Goal: Transaction & Acquisition: Purchase product/service

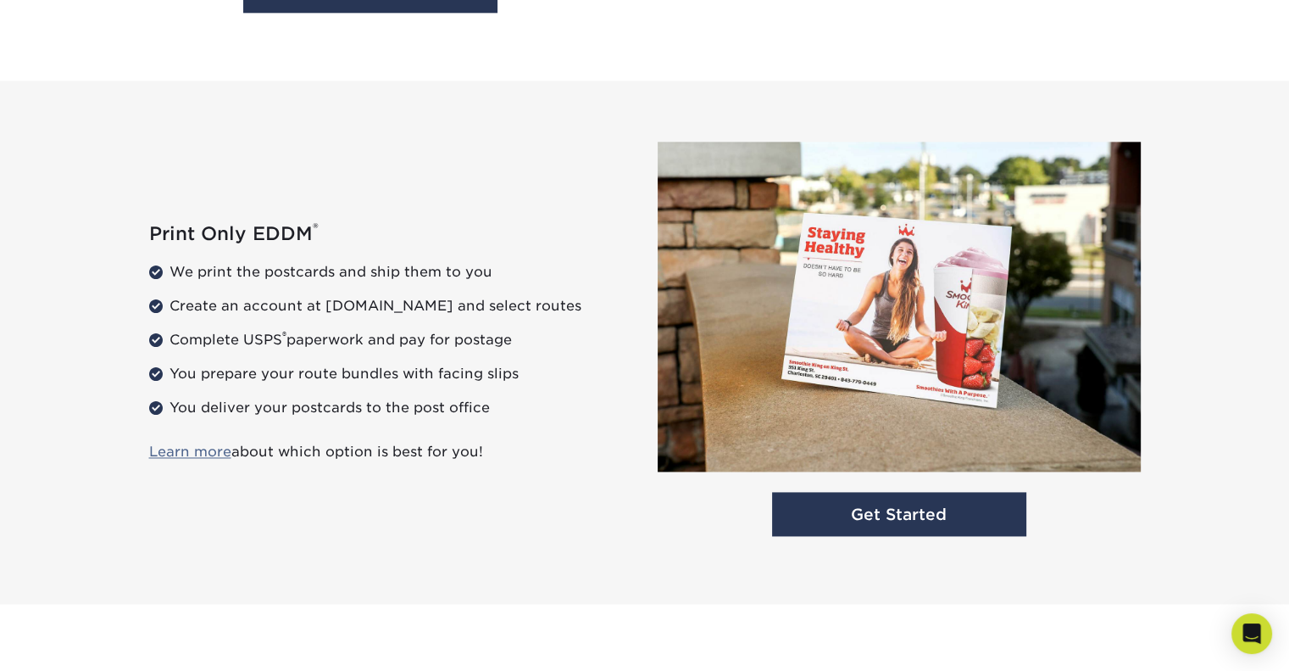
scroll to position [2130, 0]
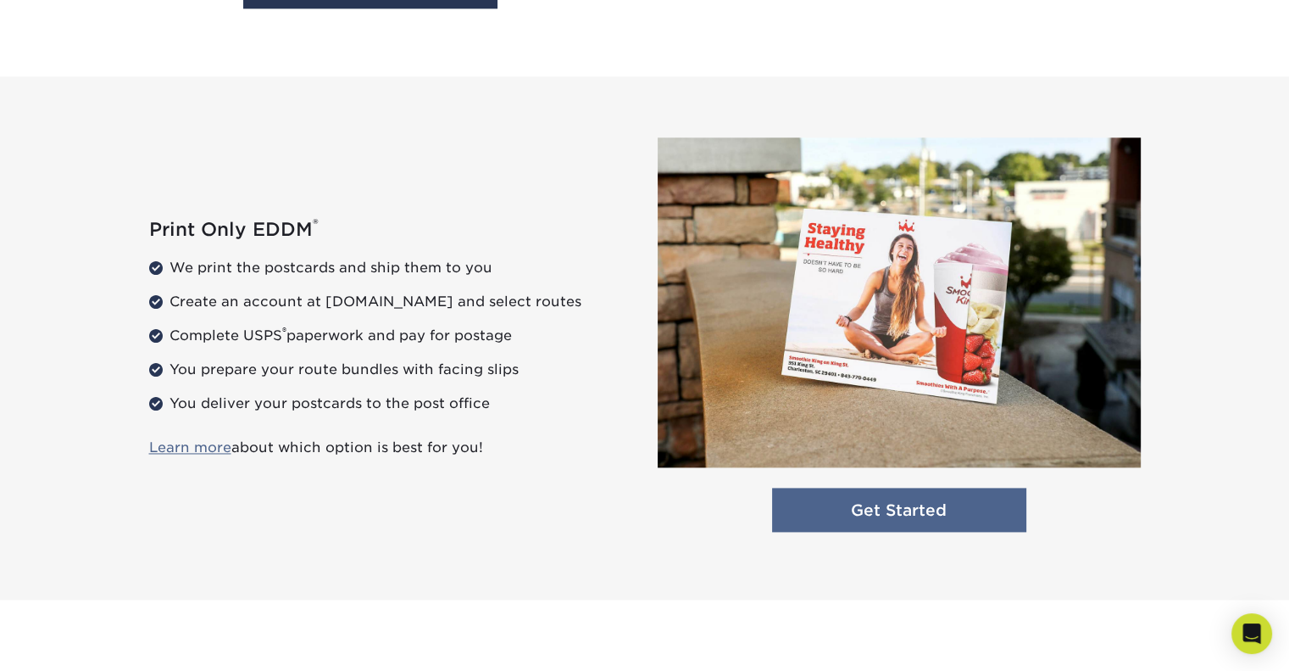
click at [915, 522] on link "Get Started" at bounding box center [899, 509] width 254 height 45
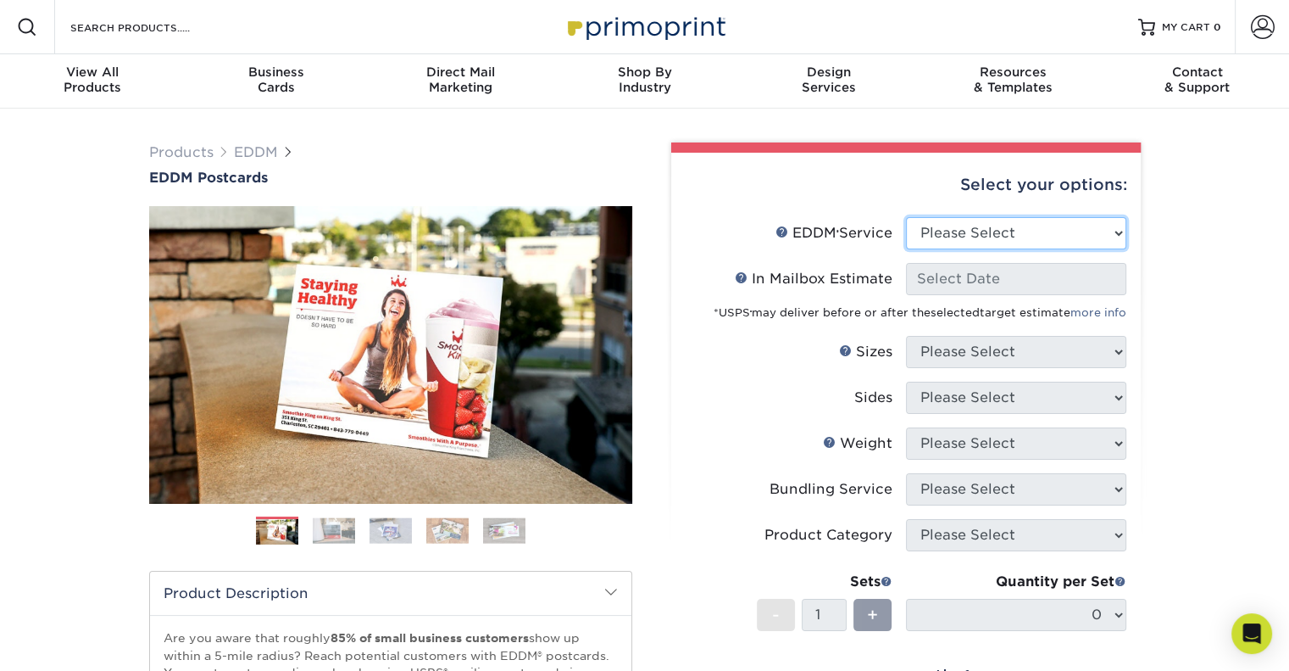
click at [1103, 227] on select "Please Select Full Service Print Only" at bounding box center [1016, 233] width 220 height 32
select select "print_only"
click at [906, 217] on select "Please Select Full Service Print Only" at bounding box center [1016, 233] width 220 height 32
select select "-1"
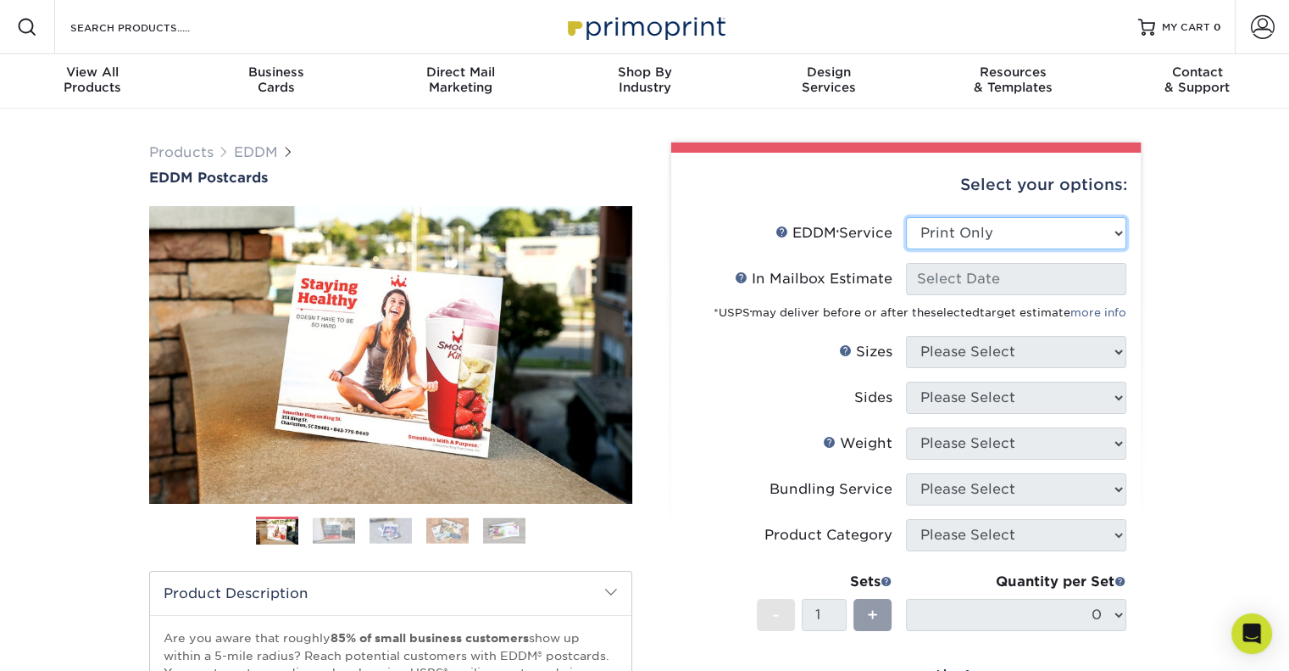
select select "-1"
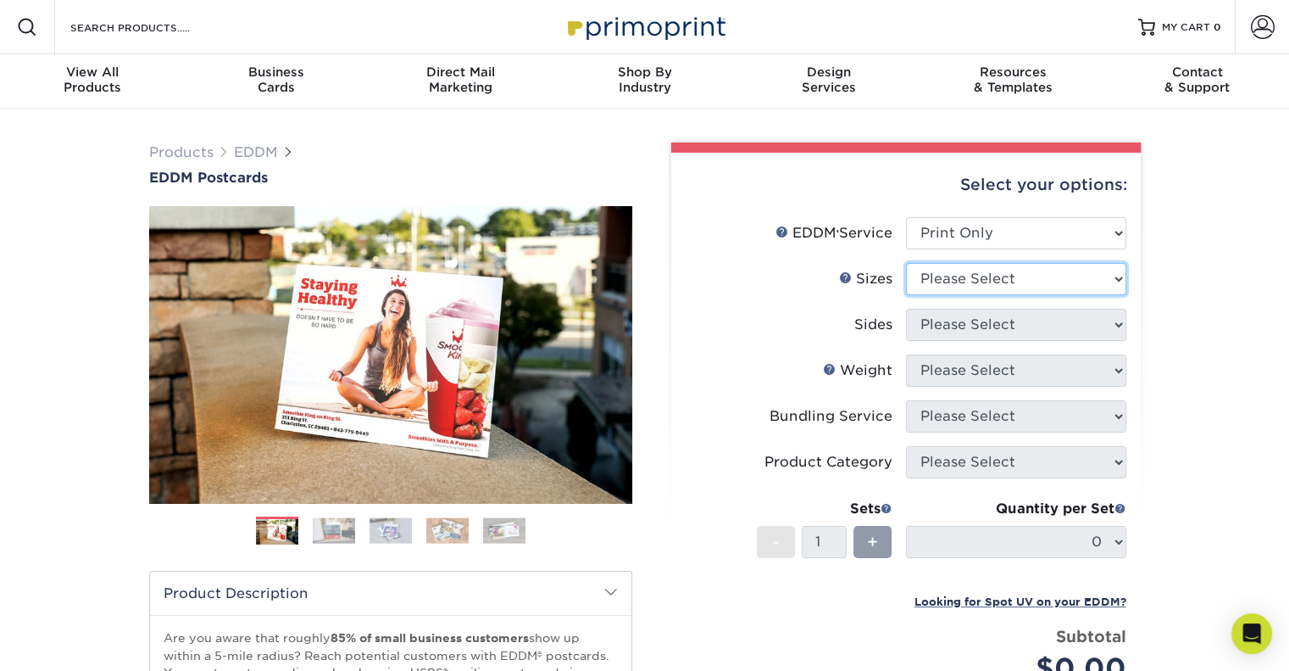
click at [1025, 285] on select "Please Select 4.5" x 12" 6" x 12" 6.5" x 8" 6.5" x 9" 6.5" x 12" 7" x 8.5" 8" x…" at bounding box center [1016, 279] width 220 height 32
select select "6.50x9.00"
click at [906, 263] on select "Please Select 4.5" x 12" 6" x 12" 6.5" x 8" 6.5" x 9" 6.5" x 12" 7" x 8.5" 8" x…" at bounding box center [1016, 279] width 220 height 32
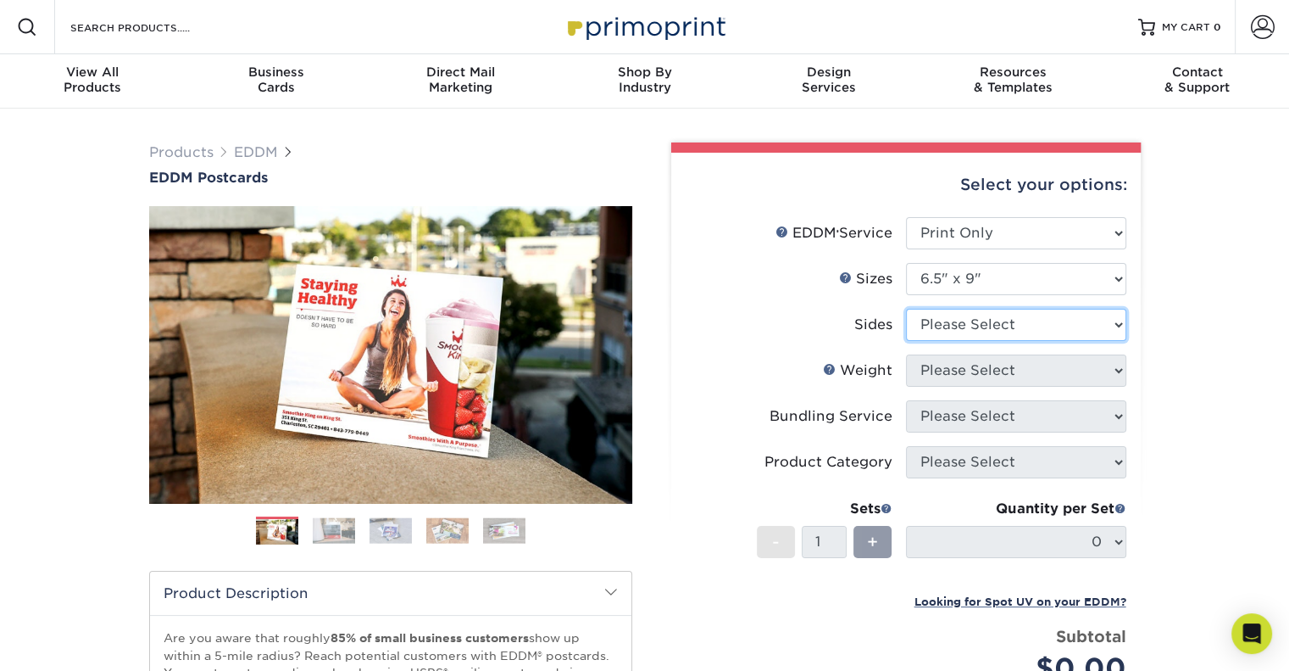
click at [1027, 321] on select "Please Select Print Both Sides Print Front Only" at bounding box center [1016, 325] width 220 height 32
select select "13abbda7-1d64-4f25-8bb2-c179b224825d"
click at [906, 309] on select "Please Select Print Both Sides Print Front Only" at bounding box center [1016, 325] width 220 height 32
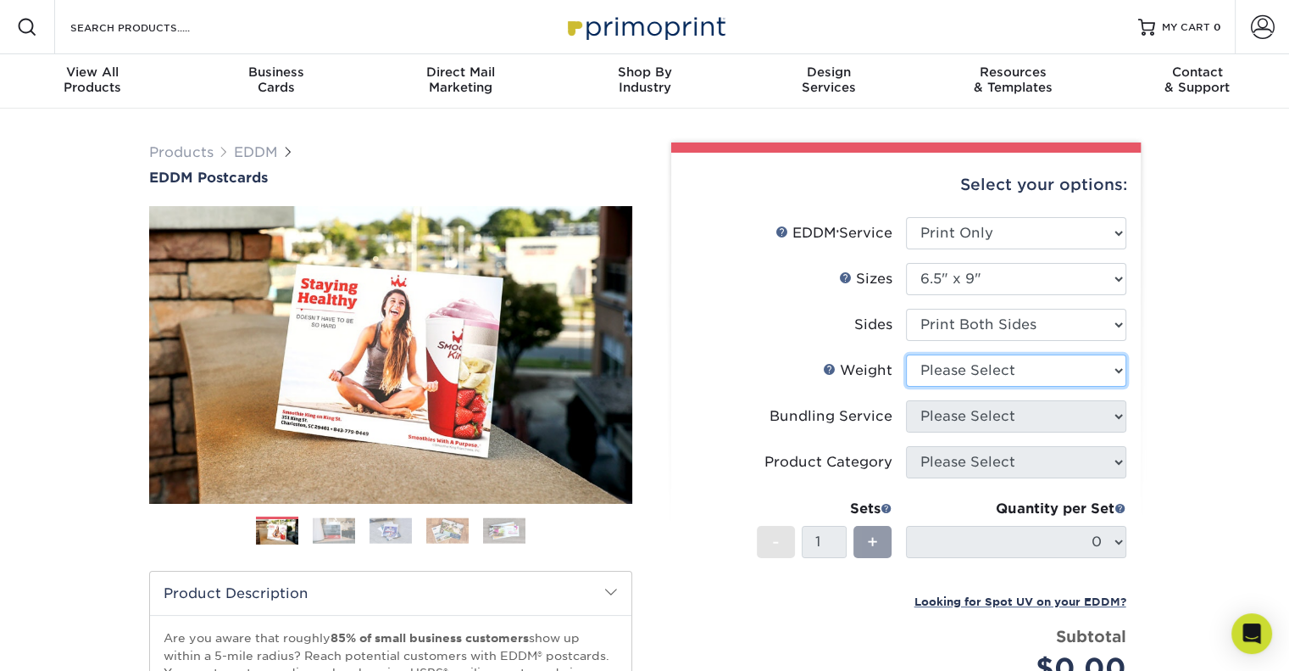
click at [1000, 357] on select "Please Select 16PT 14PT" at bounding box center [1016, 370] width 220 height 32
select select "16PT"
click at [906, 354] on select "Please Select 16PT 14PT" at bounding box center [1016, 370] width 220 height 32
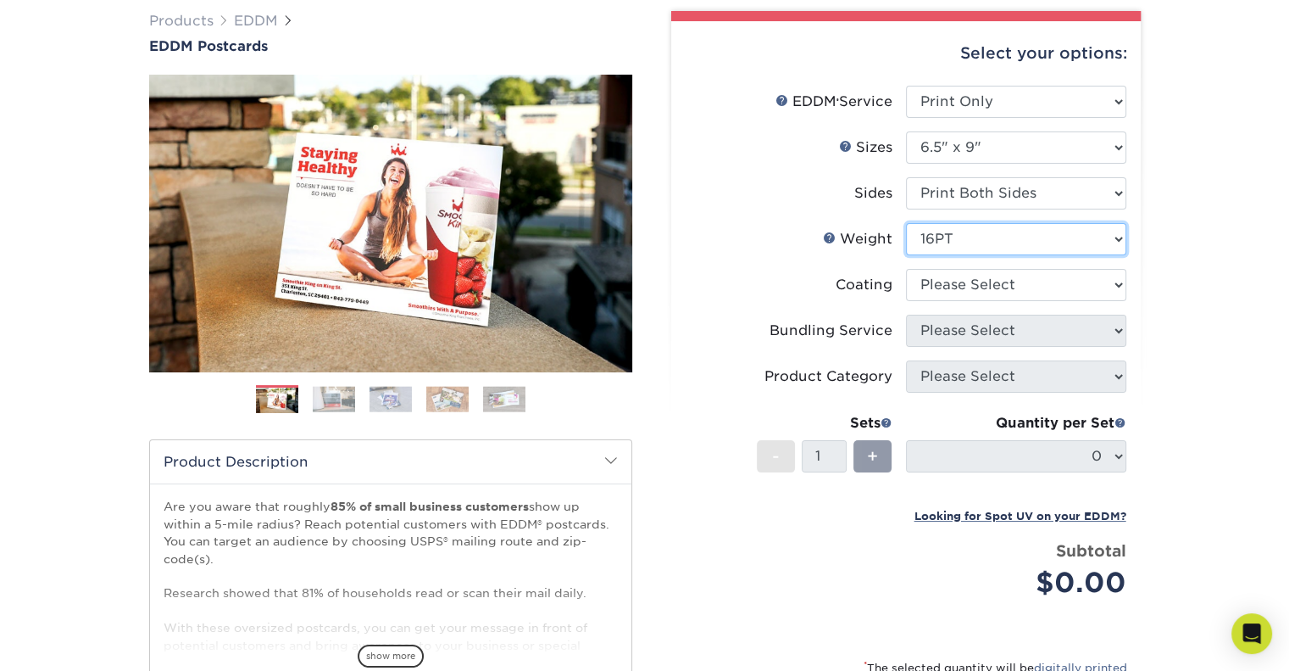
scroll to position [132, 0]
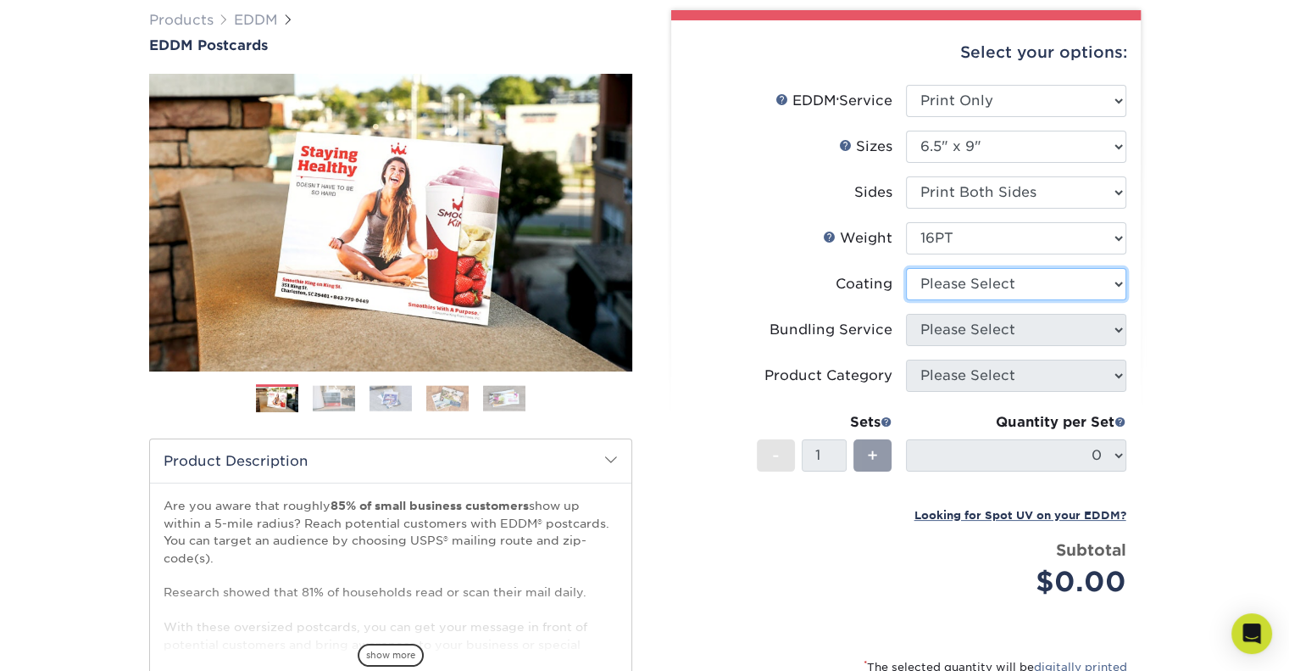
click at [1082, 279] on select at bounding box center [1016, 284] width 220 height 32
select select "ae367451-b2b8-45df-a344-0f05b6a12993"
click at [906, 268] on select at bounding box center [1016, 284] width 220 height 32
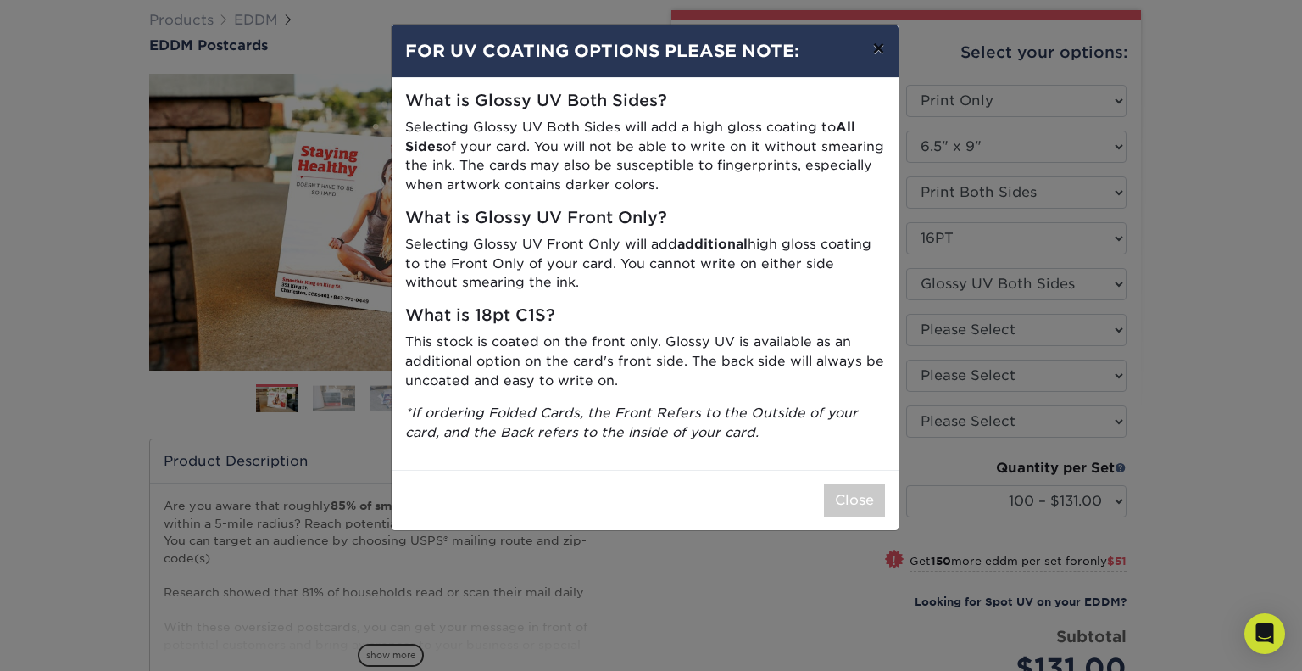
click at [882, 51] on button "×" at bounding box center [878, 48] width 39 height 47
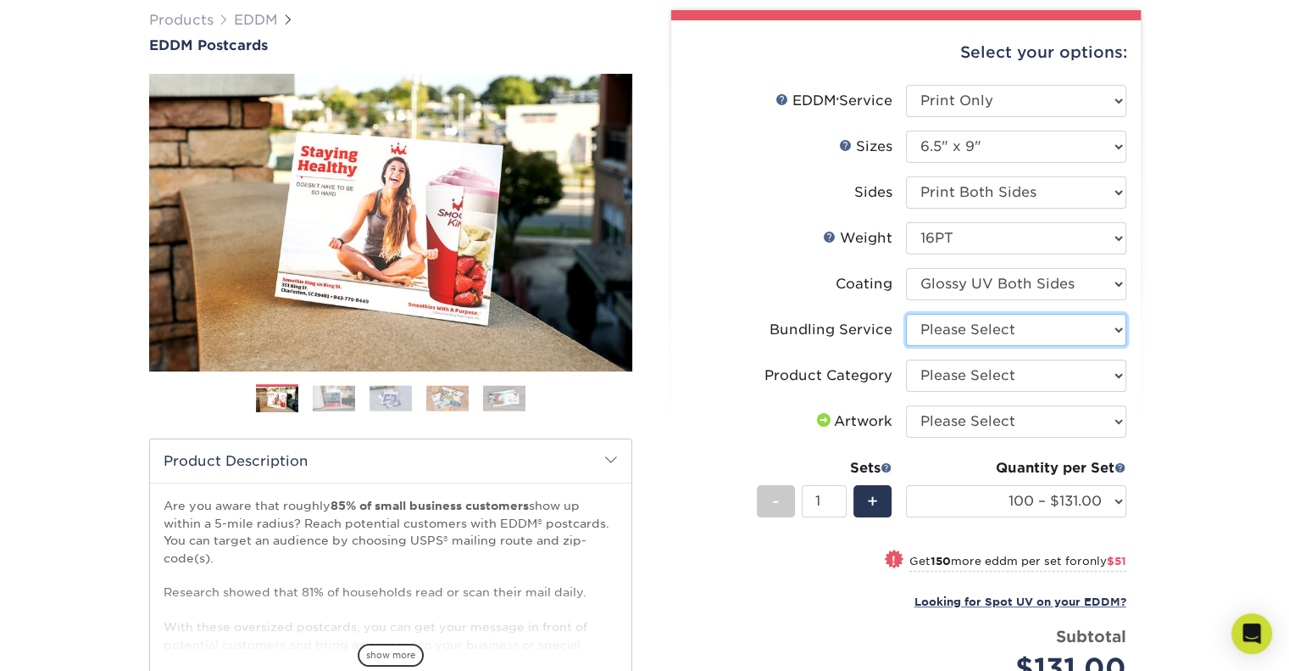
click at [1118, 333] on select "Please Select No Bundling Services Yes, Bundles of 50 (+2 Days) Yes, Bundles of…" at bounding box center [1016, 330] width 220 height 32
select select "58689abb-25c0-461c-a4c3-a80b627d6649"
click at [906, 314] on select "Please Select No Bundling Services Yes, Bundles of 50 (+2 Days) Yes, Bundles of…" at bounding box center [1016, 330] width 220 height 32
click at [1109, 378] on select "Please Select Postcards" at bounding box center [1016, 375] width 220 height 32
select select "9b7272e0-d6c8-4c3c-8e97-d3a1bcdab858"
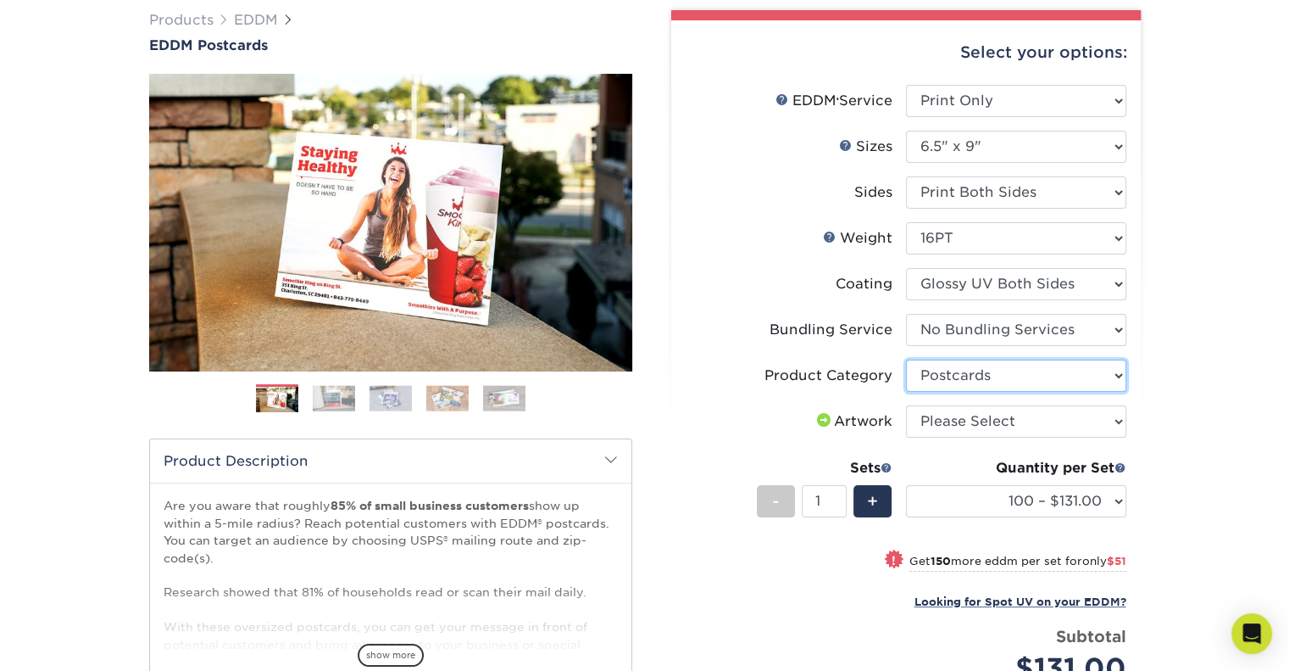
click at [906, 359] on select "Please Select Postcards" at bounding box center [1016, 375] width 220 height 32
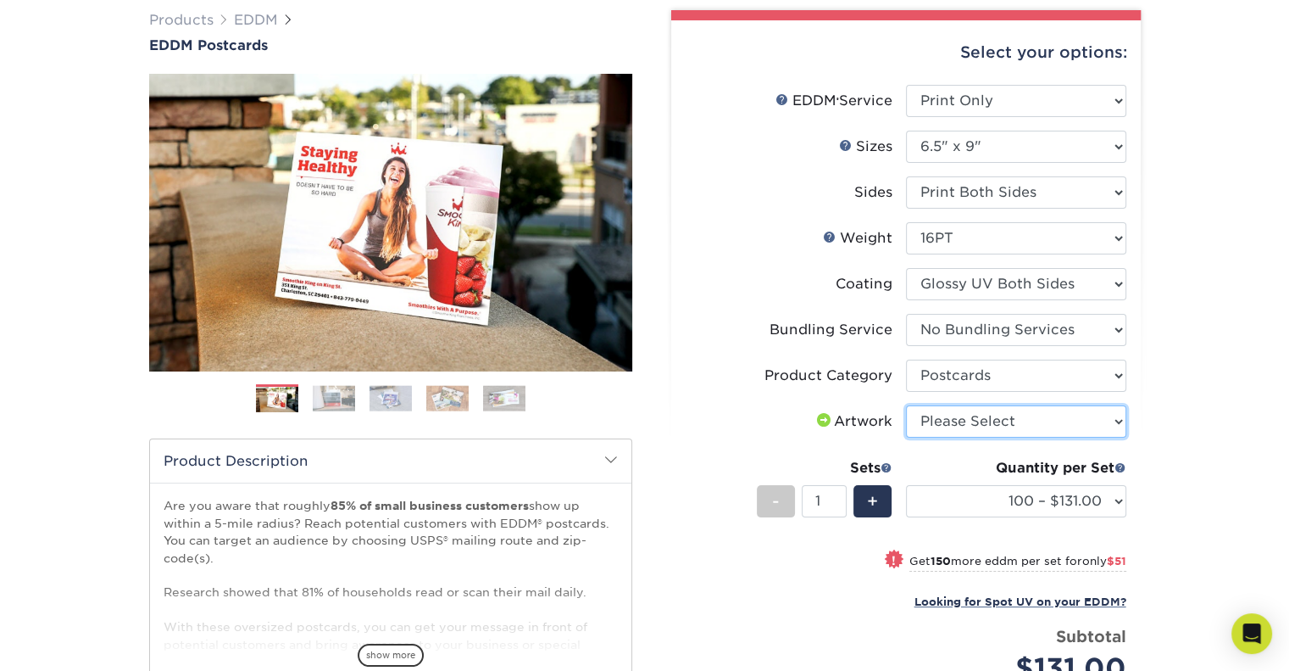
click at [1051, 416] on select "Please Select I will upload files I need a design - $150" at bounding box center [1016, 421] width 220 height 32
select select "upload"
click at [906, 405] on select "Please Select I will upload files I need a design - $150" at bounding box center [1016, 421] width 220 height 32
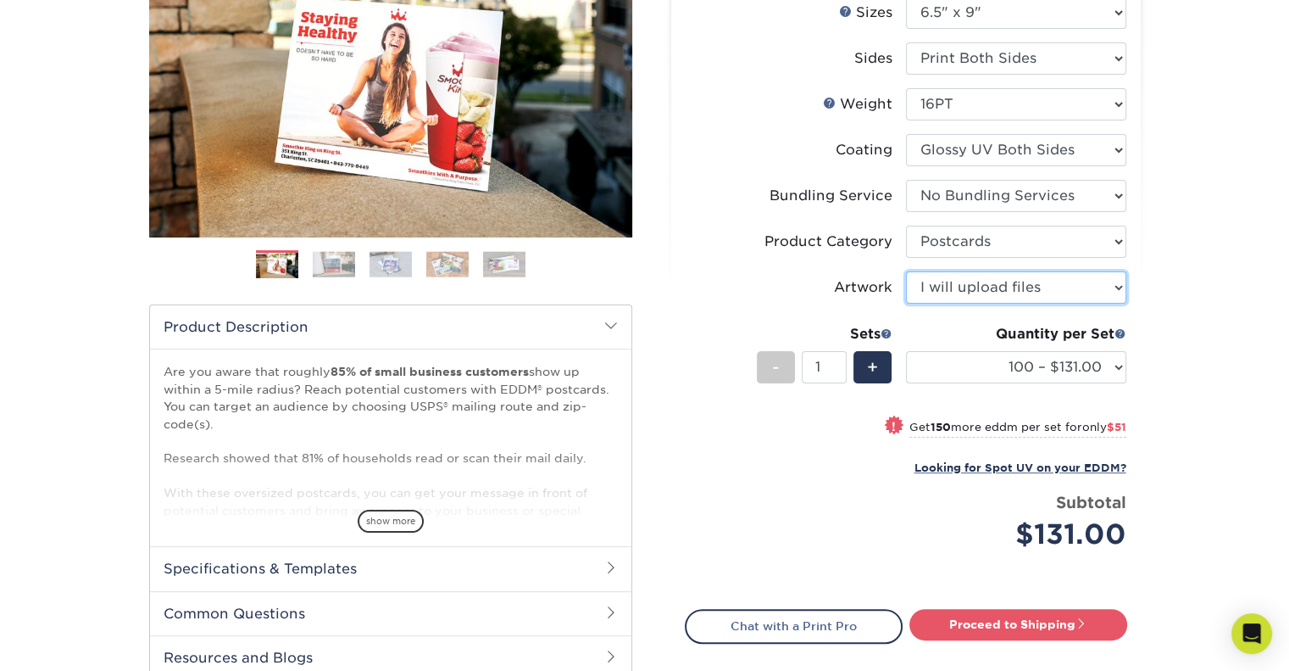
scroll to position [268, 0]
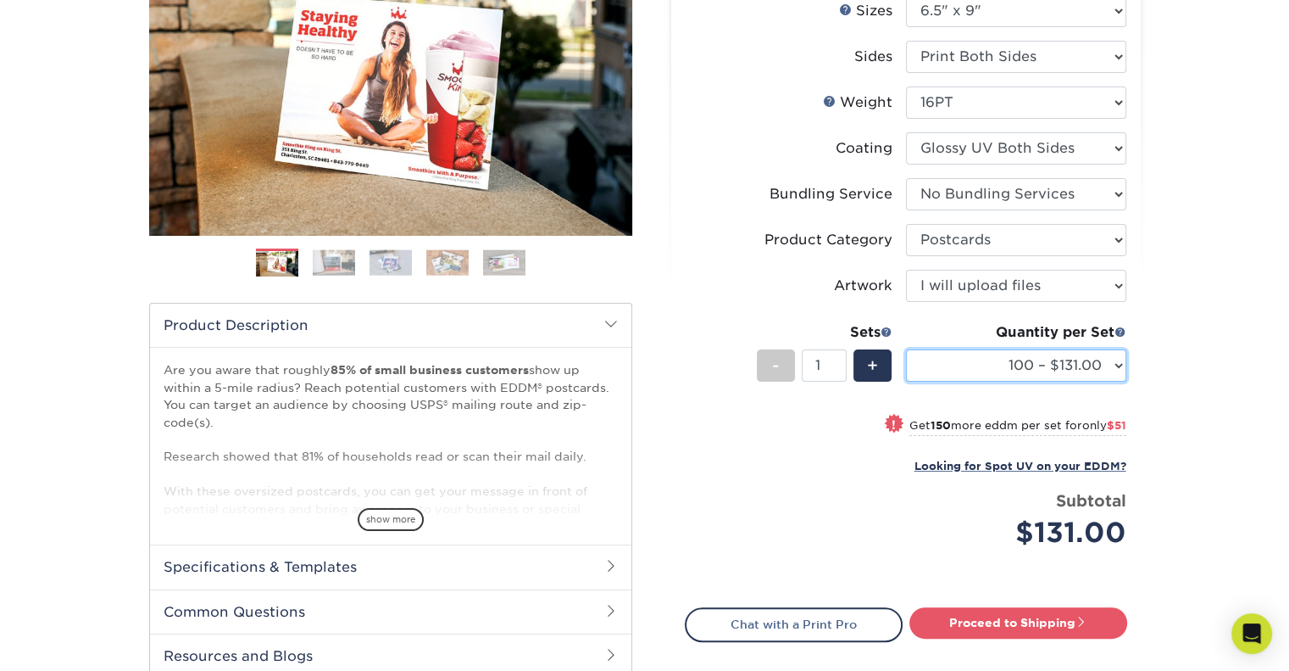
click at [1116, 366] on select "100 – $131.00 250 – $182.00 500 – $203.00 1000 – $227.00 2500 – $379.00 5000 – …" at bounding box center [1016, 365] width 220 height 32
select select "5000 – $627.00"
click at [906, 349] on select "100 – $131.00 250 – $182.00 500 – $203.00 1000 – $227.00 2500 – $379.00 5000 – …" at bounding box center [1016, 365] width 220 height 32
click at [1158, 352] on div "Products EDDM EDDM Postcards Previous Next" at bounding box center [644, 323] width 1289 height 964
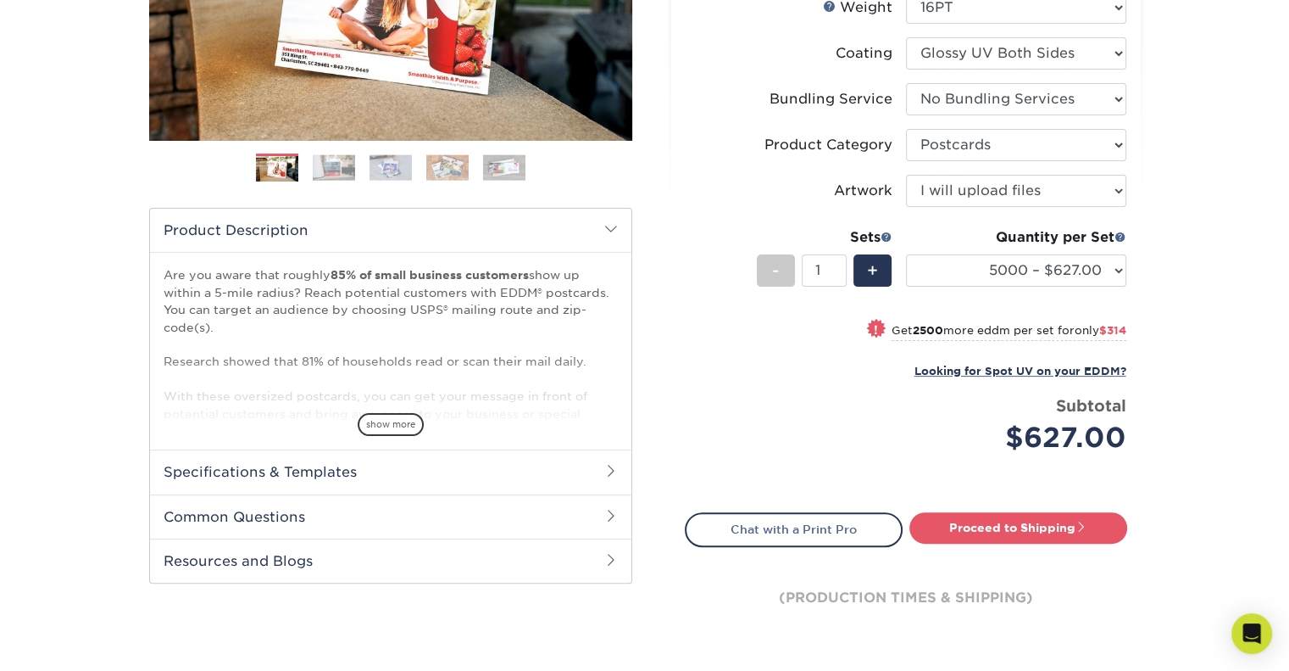
scroll to position [364, 0]
click at [587, 472] on h2 "Specifications & Templates" at bounding box center [390, 470] width 481 height 44
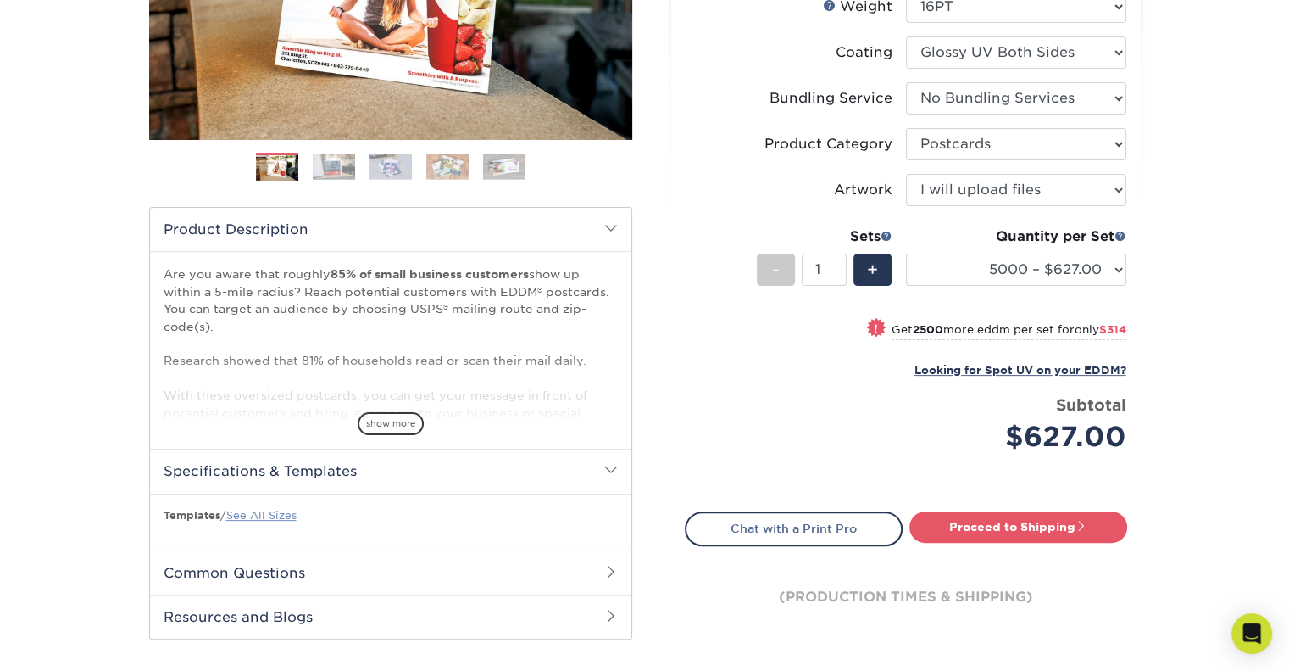
click at [270, 509] on link "See All Sizes" at bounding box center [261, 515] width 70 height 13
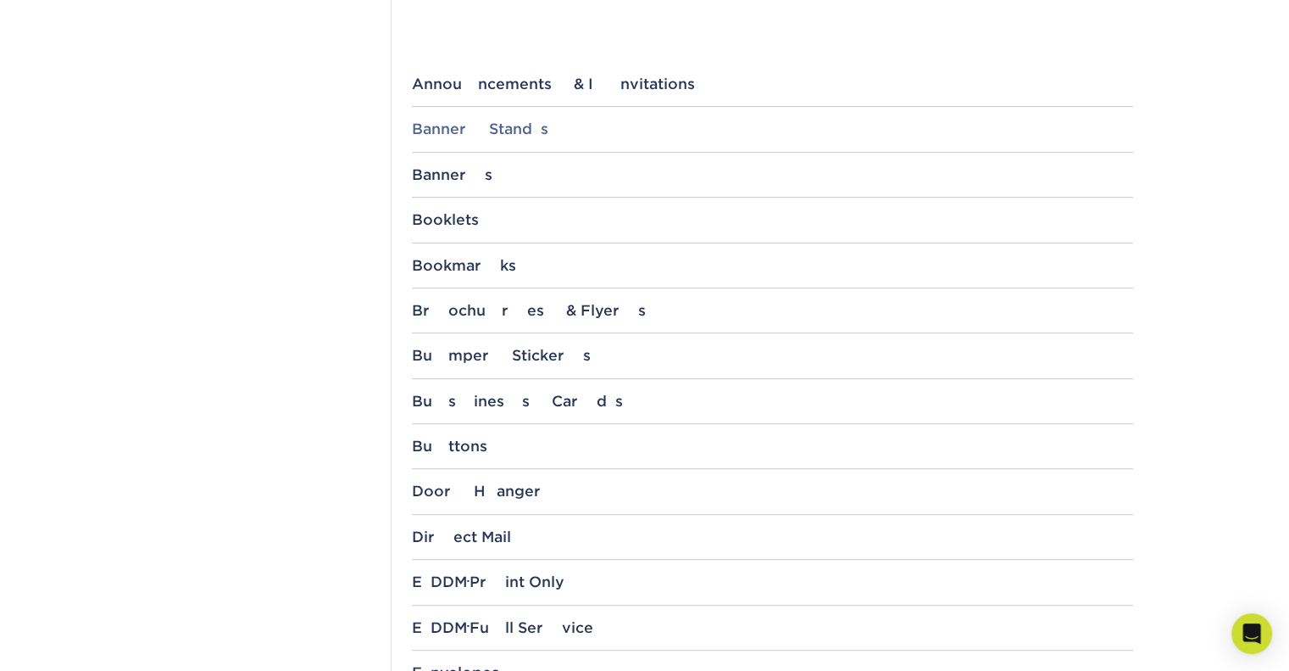
scroll to position [659, 0]
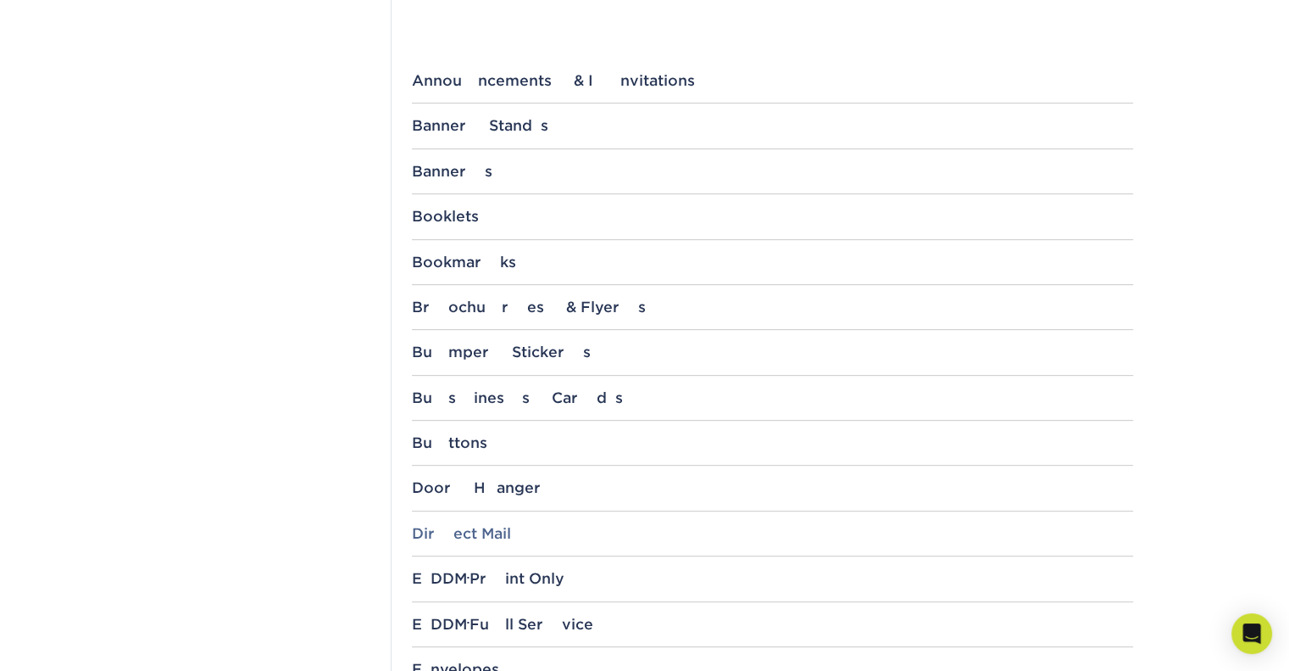
click at [459, 526] on div "Direct Mail" at bounding box center [772, 533] width 721 height 17
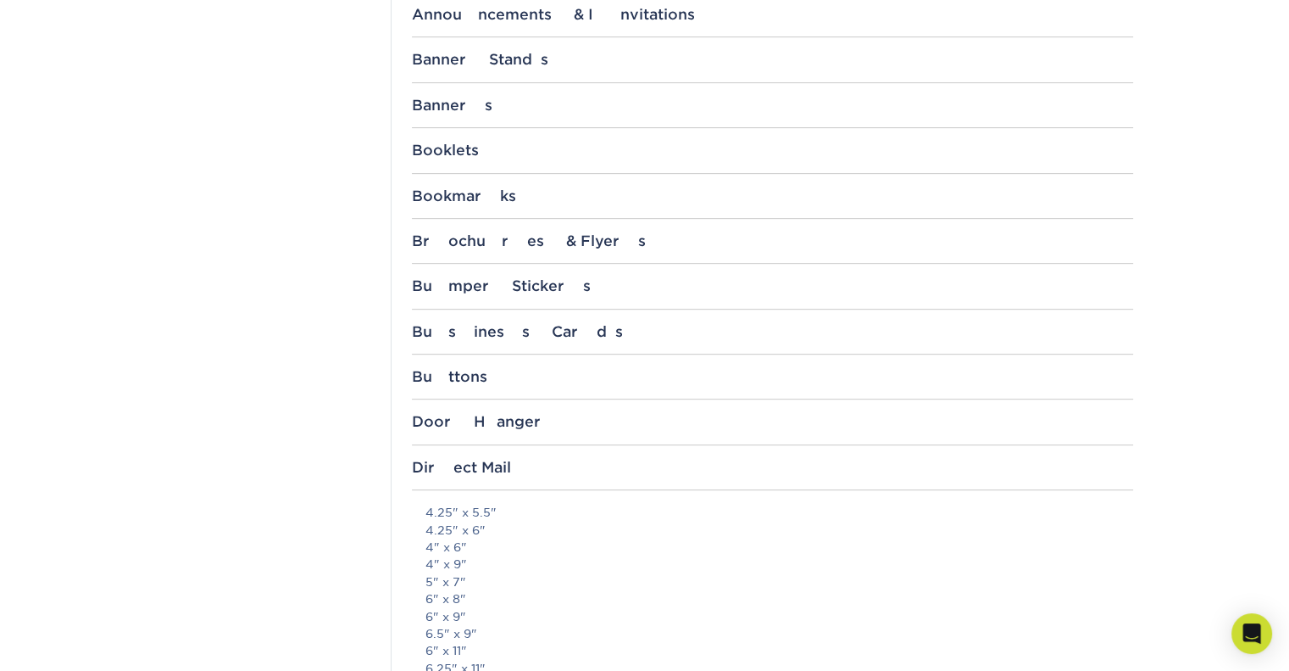
scroll to position [726, 0]
click at [455, 611] on link "6" x 9"" at bounding box center [446, 616] width 41 height 14
